Goal: Task Accomplishment & Management: Complete application form

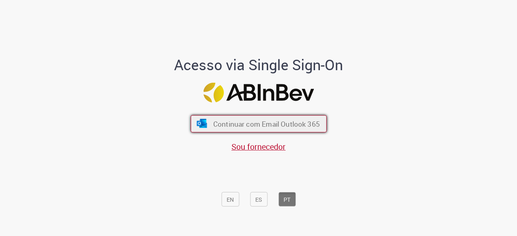
click at [240, 118] on button "Continuar com Email Outlook 365" at bounding box center [259, 124] width 136 height 17
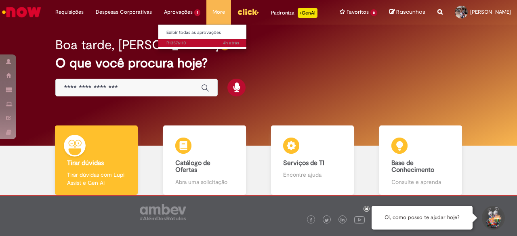
click at [174, 40] on span "4h atrás 4 horas atrás R13576110" at bounding box center [202, 43] width 73 height 6
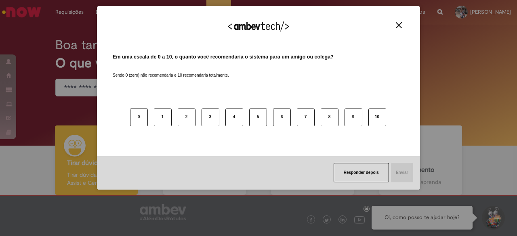
click at [401, 22] on img "Close" at bounding box center [399, 25] width 6 height 6
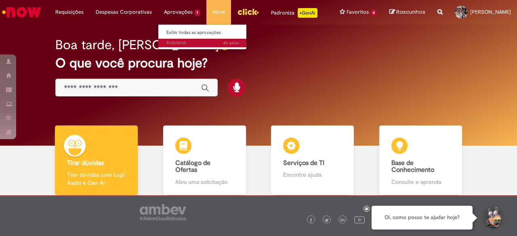
click at [189, 43] on span "4h atrás 4 horas atrás R13576110" at bounding box center [202, 43] width 73 height 6
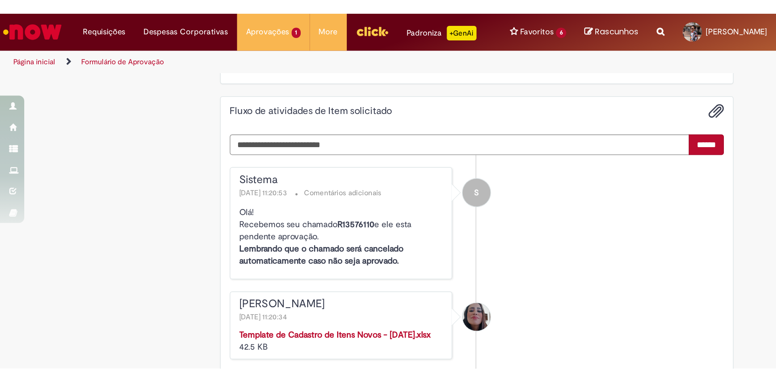
scroll to position [480, 0]
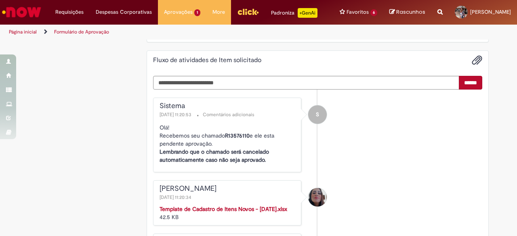
click at [252, 213] on strong "Template de Cadastro de Itens Novos - [DATE].xlsx" at bounding box center [224, 209] width 128 height 7
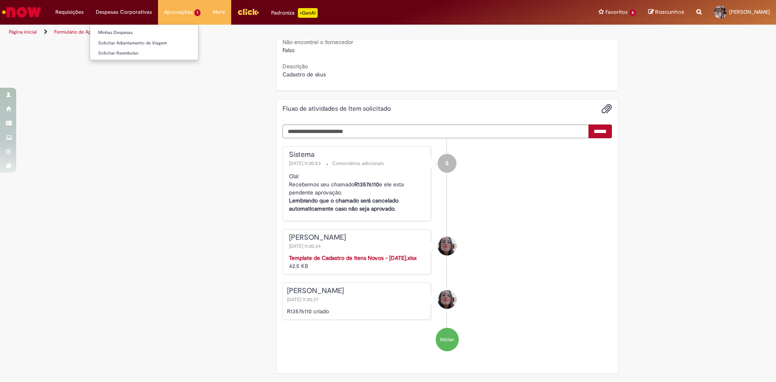
scroll to position [431, 0]
click at [517, 112] on span "Adicionar anexos" at bounding box center [607, 109] width 10 height 10
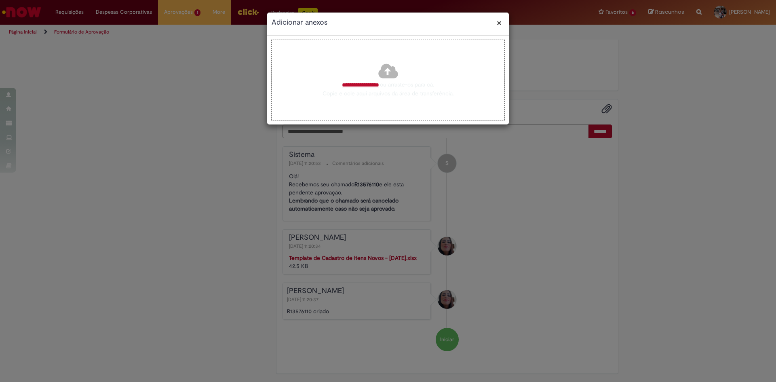
click at [364, 82] on span "**********" at bounding box center [360, 85] width 37 height 6
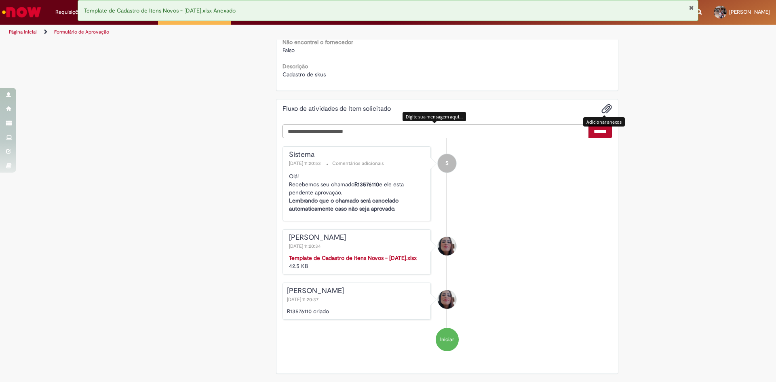
click at [410, 128] on textarea "Digite sua mensagem aqui..." at bounding box center [435, 130] width 307 height 13
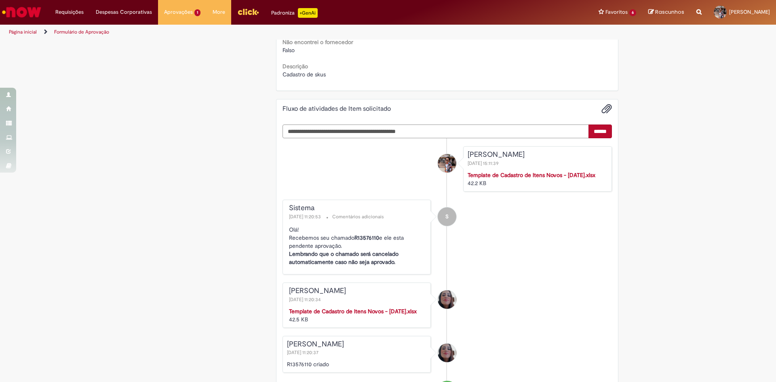
type textarea "**********"
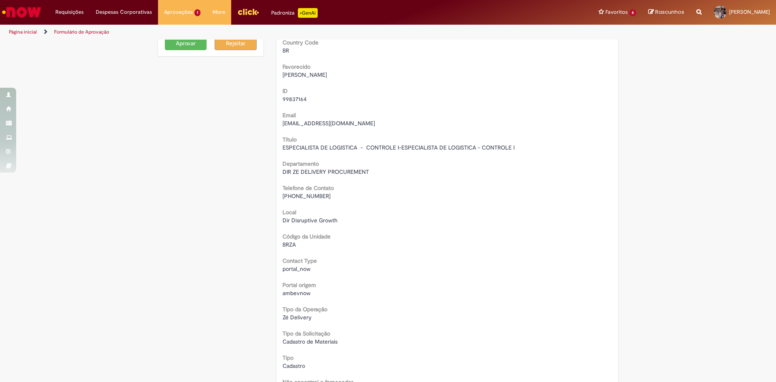
scroll to position [0, 0]
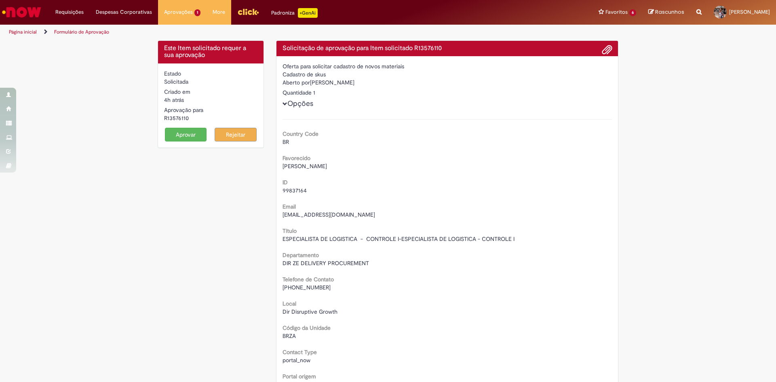
click at [176, 117] on div "R13576110" at bounding box center [210, 118] width 93 height 8
copy div "R13576110"
drag, startPoint x: 190, startPoint y: 133, endPoint x: 195, endPoint y: 135, distance: 5.3
click at [191, 133] on button "Aprovar" at bounding box center [186, 135] width 42 height 14
